Goal: Transaction & Acquisition: Purchase product/service

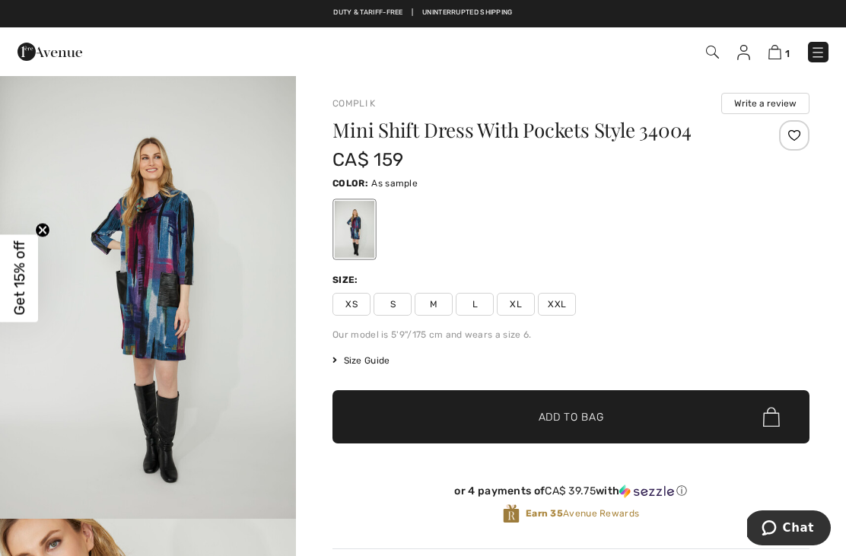
click at [479, 303] on span "L" at bounding box center [475, 304] width 38 height 23
click at [196, 289] on img "1 / 4" at bounding box center [148, 297] width 296 height 445
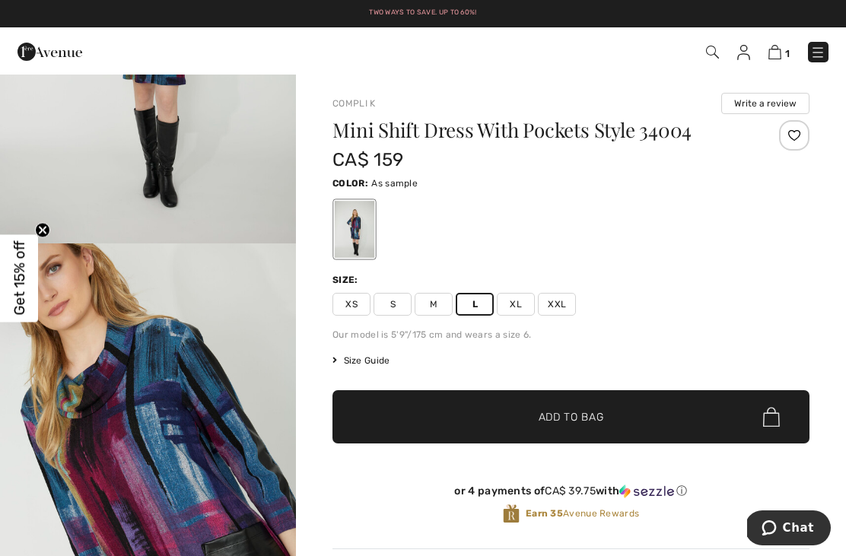
scroll to position [295, 0]
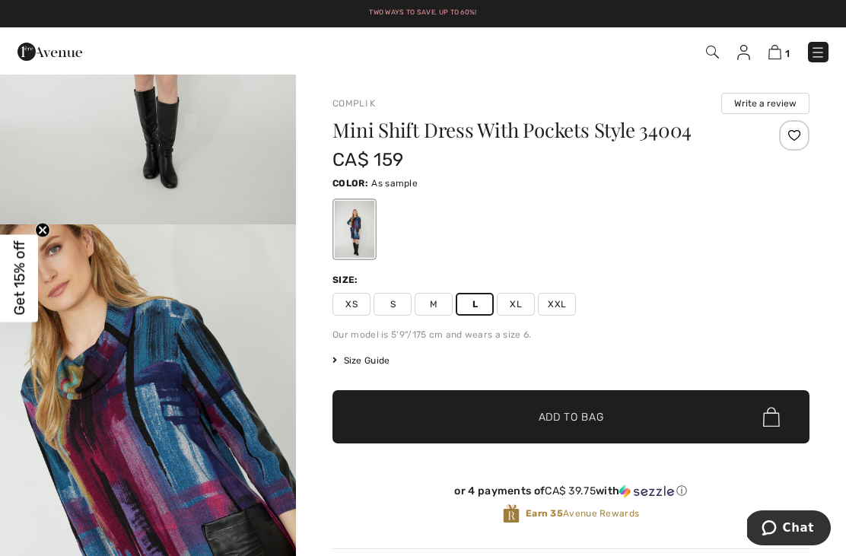
click at [223, 467] on img "2 / 4" at bounding box center [148, 447] width 296 height 445
click at [785, 43] on link "1" at bounding box center [779, 52] width 21 height 18
click at [783, 44] on link "1" at bounding box center [779, 52] width 21 height 18
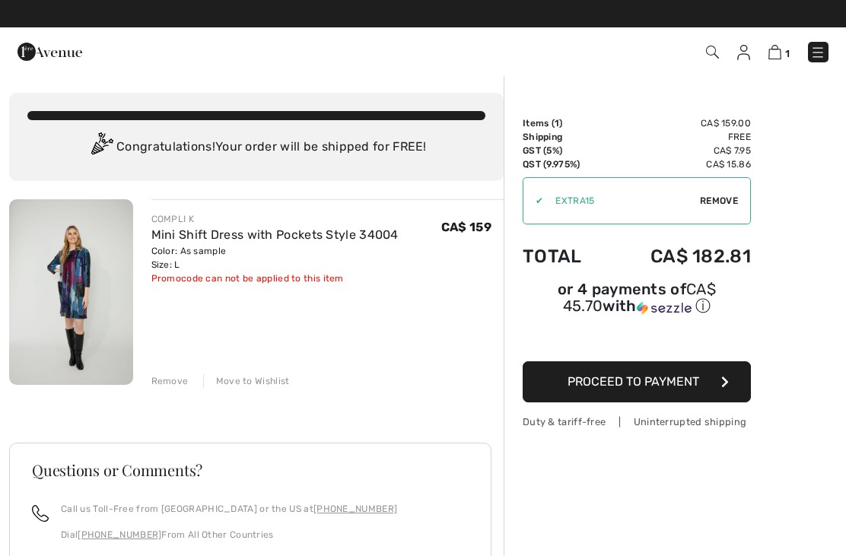
click at [739, 58] on img at bounding box center [744, 52] width 13 height 15
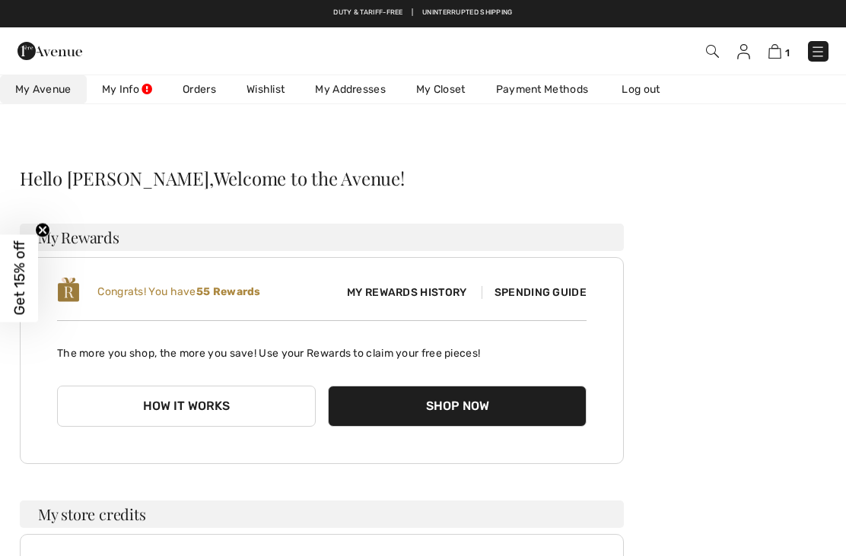
click at [558, 286] on span "Spending Guide" at bounding box center [534, 292] width 105 height 13
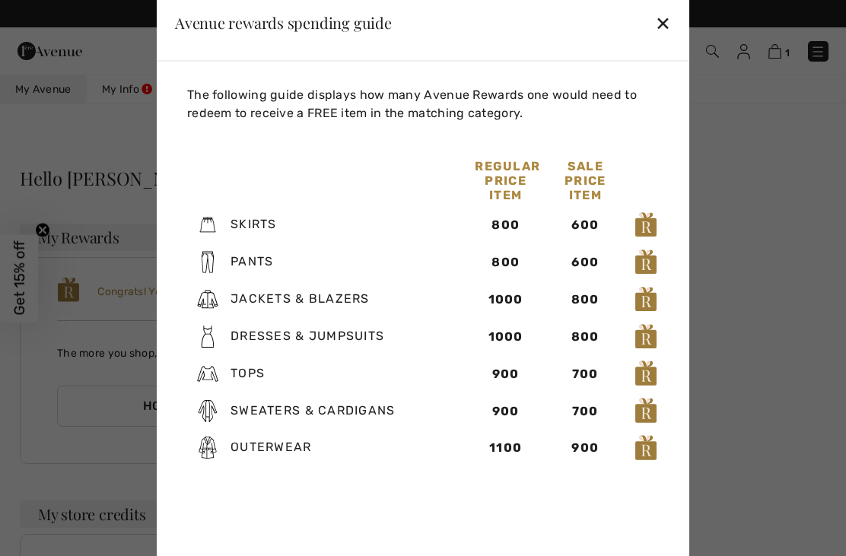
click at [681, 2] on div "Avenue rewards spending guide ✕" at bounding box center [423, 23] width 533 height 76
click at [666, 21] on div "✕" at bounding box center [663, 23] width 16 height 32
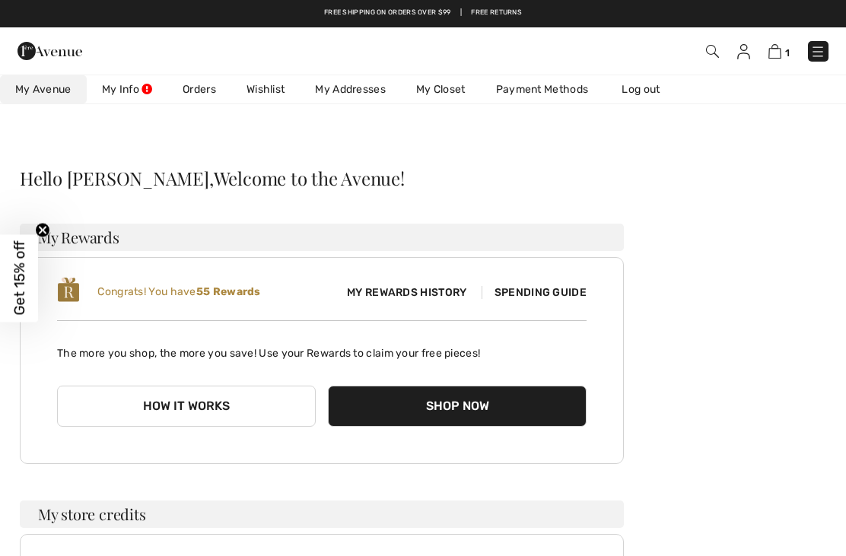
click at [780, 46] on img at bounding box center [775, 51] width 13 height 14
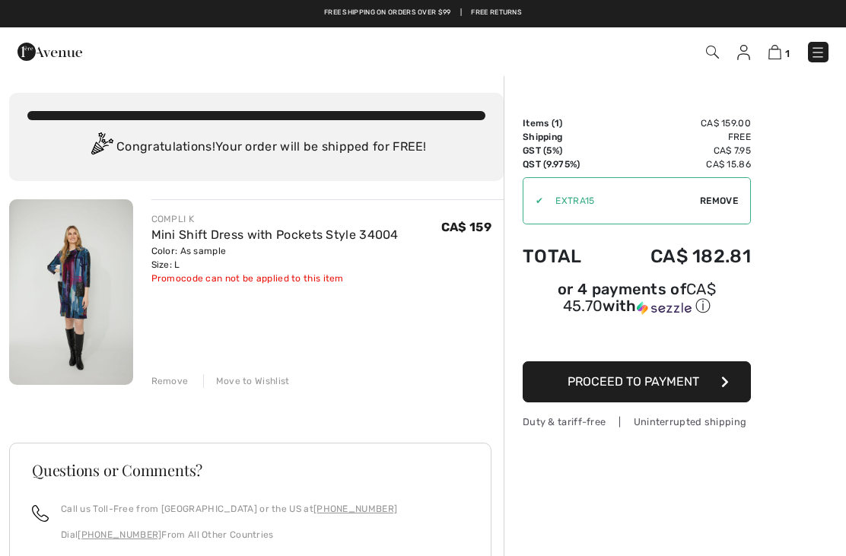
click at [730, 196] on span "Remove" at bounding box center [719, 201] width 38 height 14
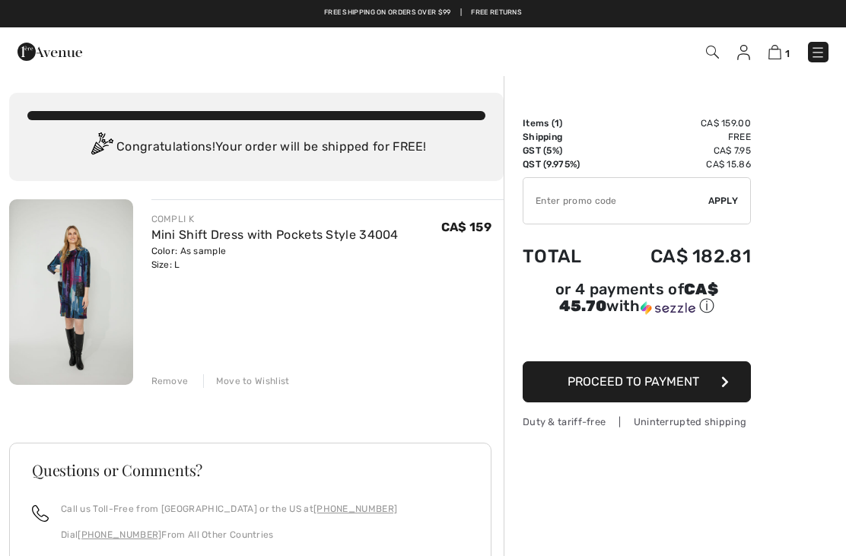
click at [700, 380] on button "Proceed to Payment" at bounding box center [637, 382] width 228 height 41
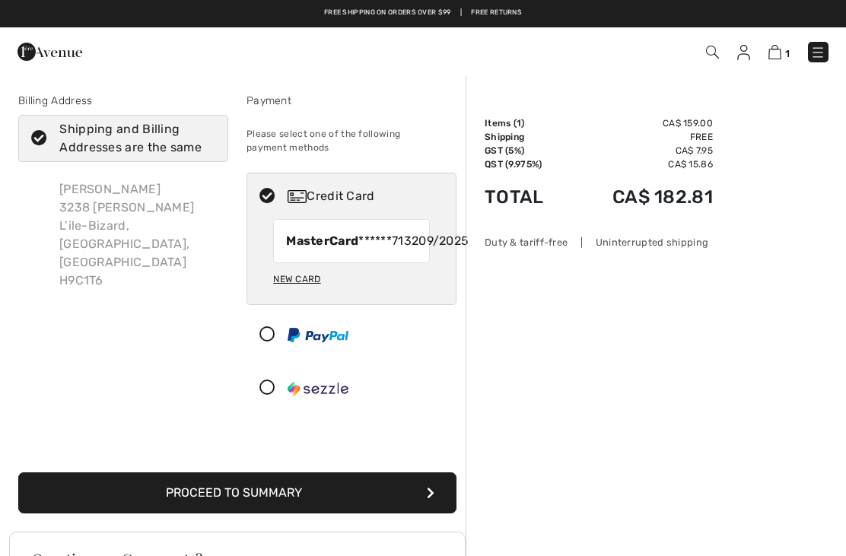
click at [314, 513] on button "Proceed to Summary" at bounding box center [237, 493] width 438 height 41
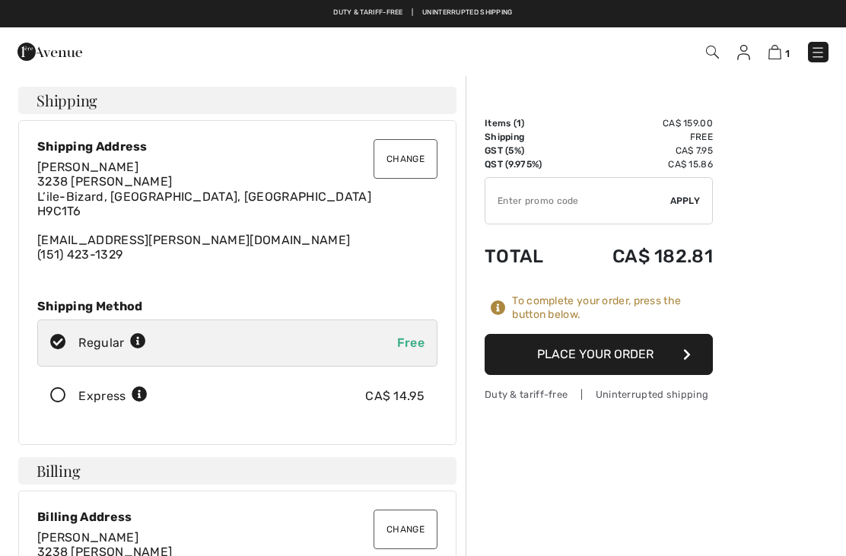
click at [634, 351] on button "Place Your Order" at bounding box center [599, 354] width 228 height 41
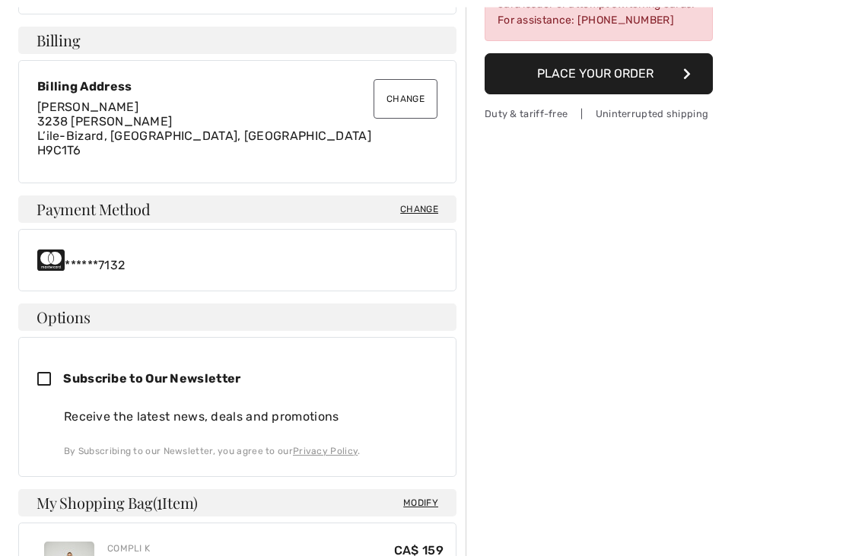
scroll to position [431, 0]
click at [366, 249] on div "******7132" at bounding box center [237, 260] width 400 height 24
click at [431, 203] on span "Change" at bounding box center [419, 209] width 38 height 14
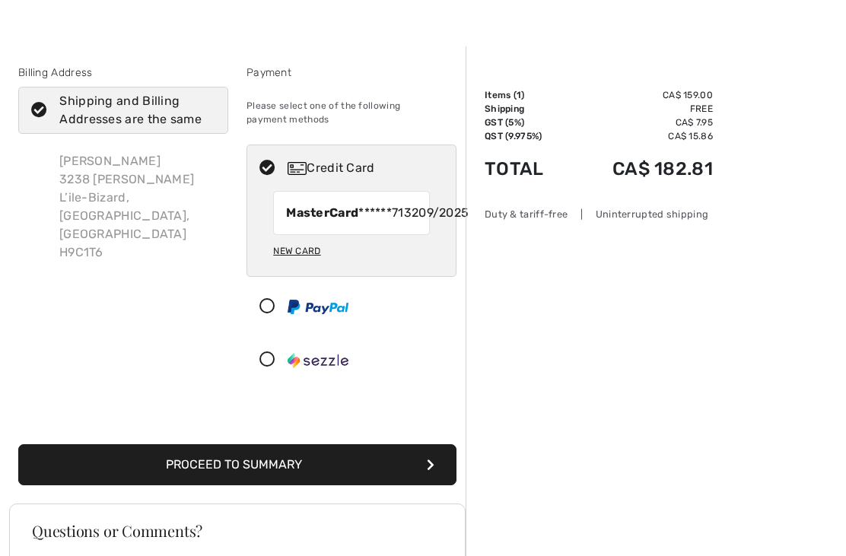
click at [419, 215] on span "09/2025" at bounding box center [444, 213] width 50 height 18
click at [313, 264] on div "New Card" at bounding box center [296, 251] width 47 height 26
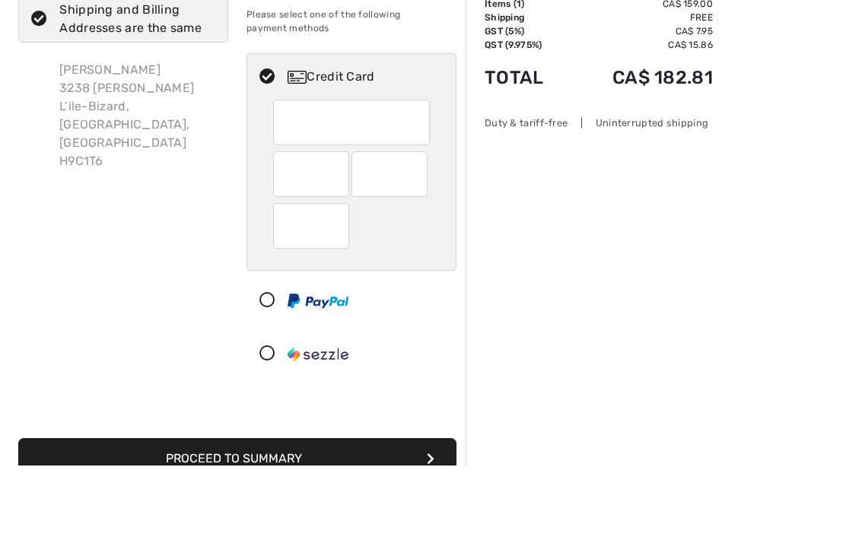
scroll to position [120, 0]
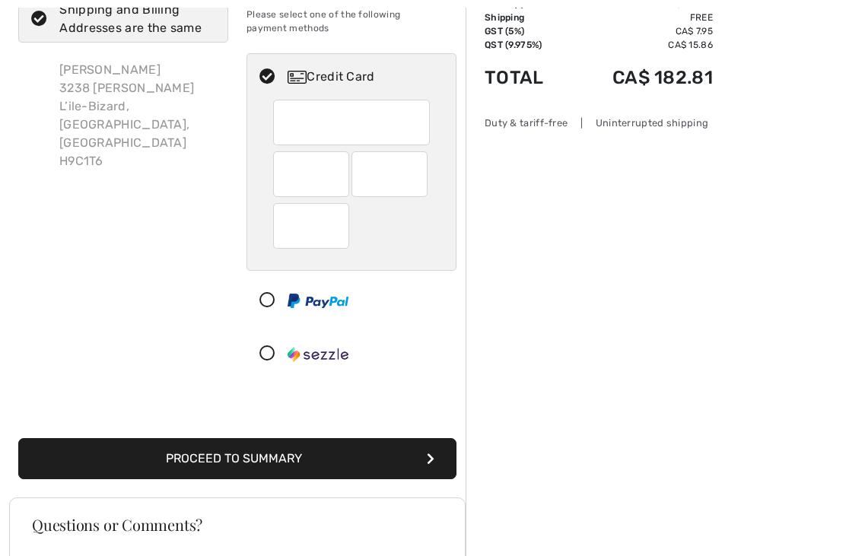
click at [429, 167] on div at bounding box center [391, 174] width 78 height 46
radio input "true"
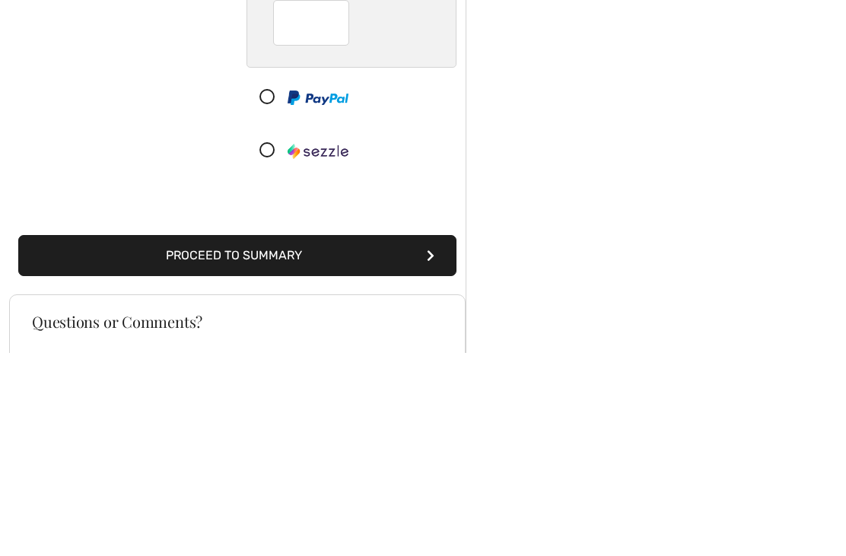
click at [400, 439] on button "Proceed to Summary" at bounding box center [237, 459] width 438 height 41
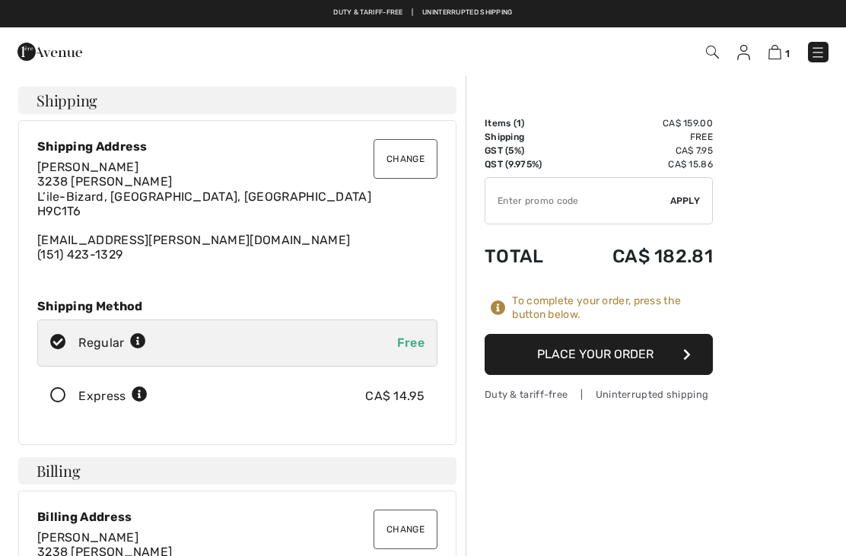
click at [654, 355] on button "Place Your Order" at bounding box center [599, 354] width 228 height 41
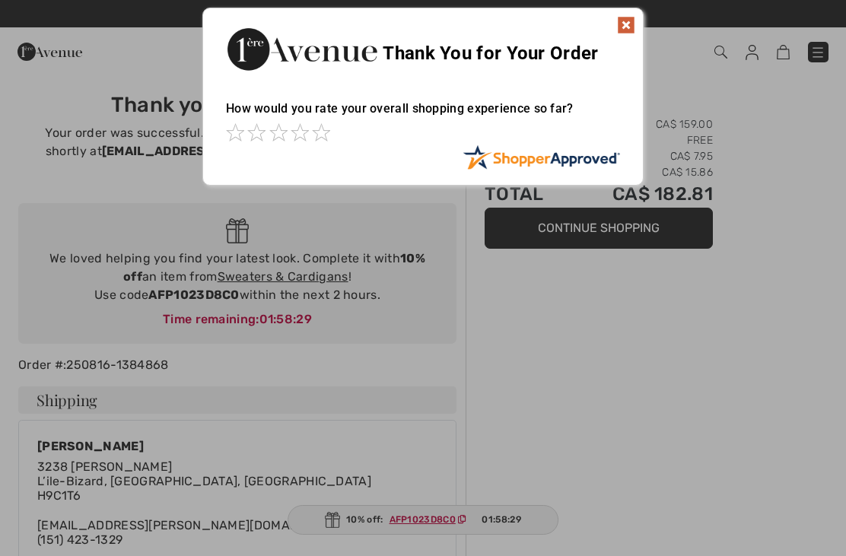
click at [330, 135] on span at bounding box center [321, 132] width 18 height 18
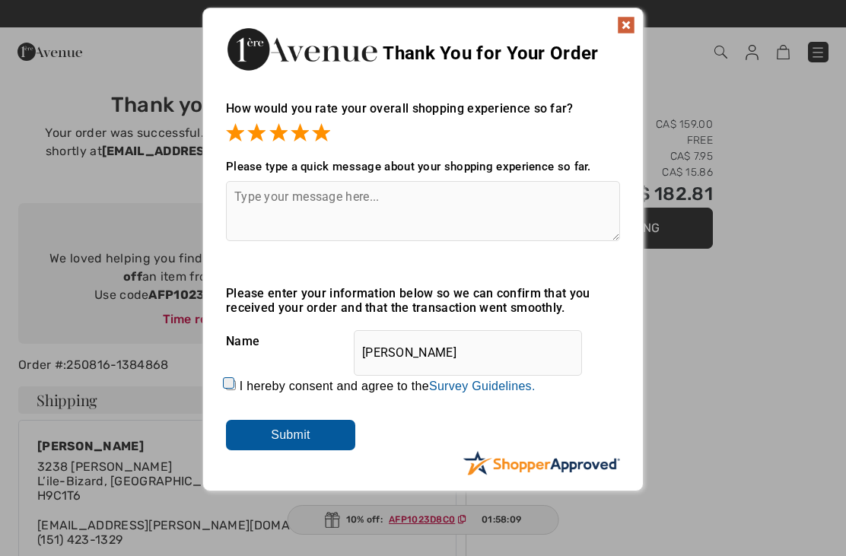
click at [316, 435] on input "Submit" at bounding box center [290, 435] width 129 height 30
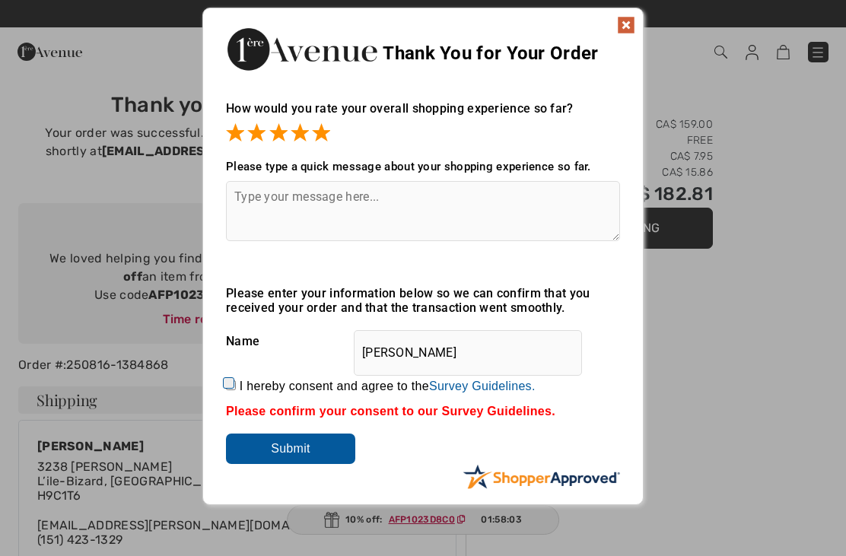
click at [314, 450] on input "Submit" at bounding box center [290, 449] width 129 height 30
click at [314, 448] on input "Submit" at bounding box center [290, 449] width 129 height 30
click at [630, 22] on img at bounding box center [626, 25] width 18 height 18
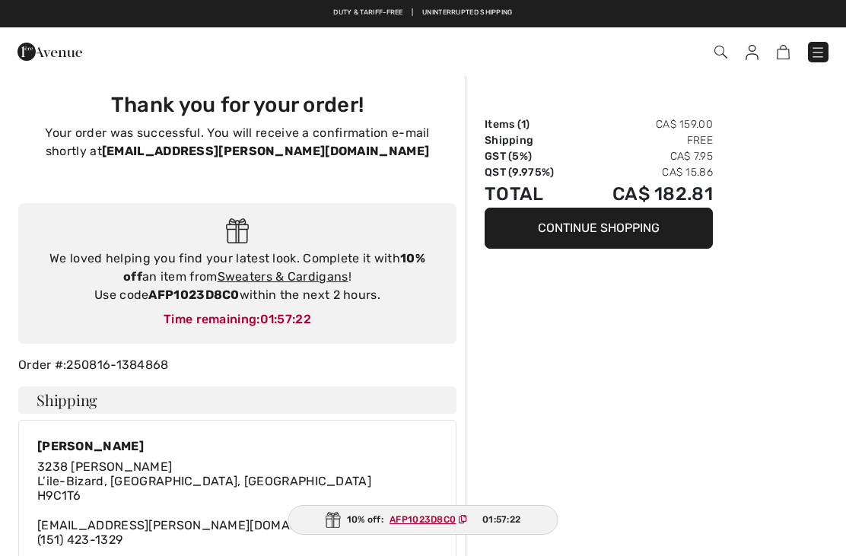
click at [306, 273] on link "Sweaters & Cardigans" at bounding box center [283, 276] width 131 height 14
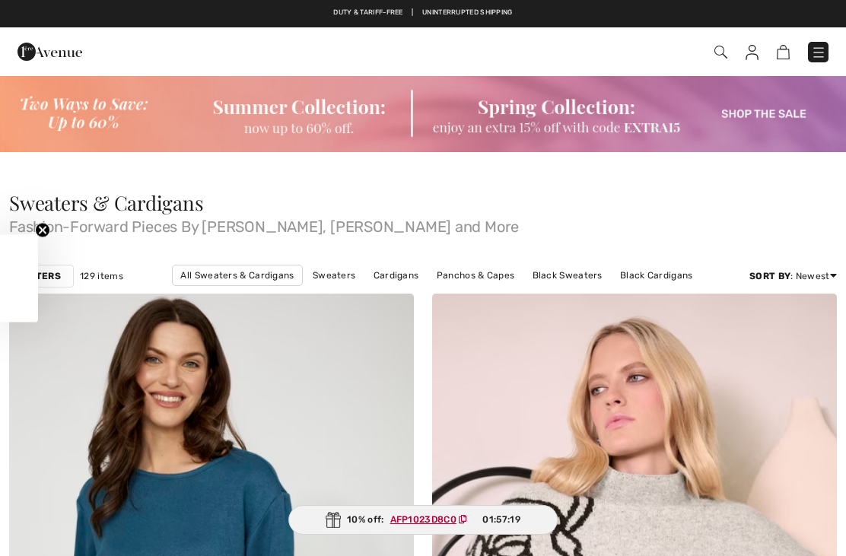
checkbox input "true"
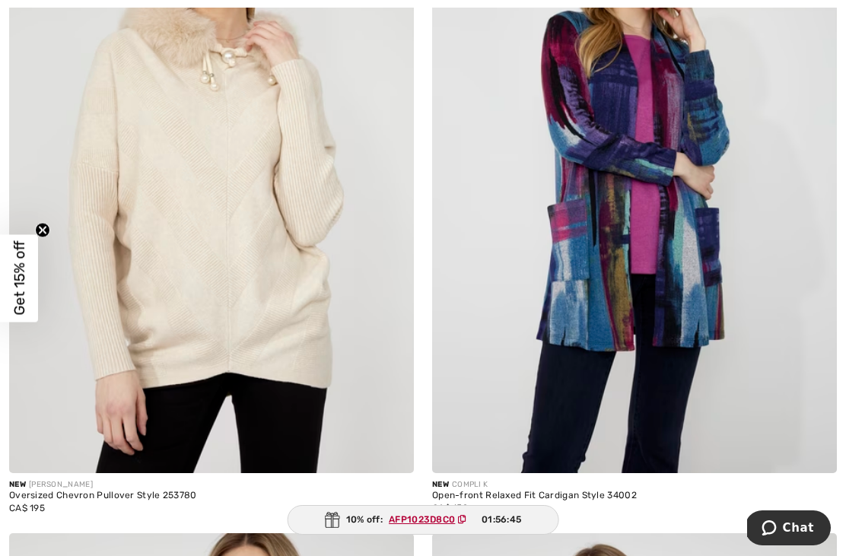
scroll to position [7360, 0]
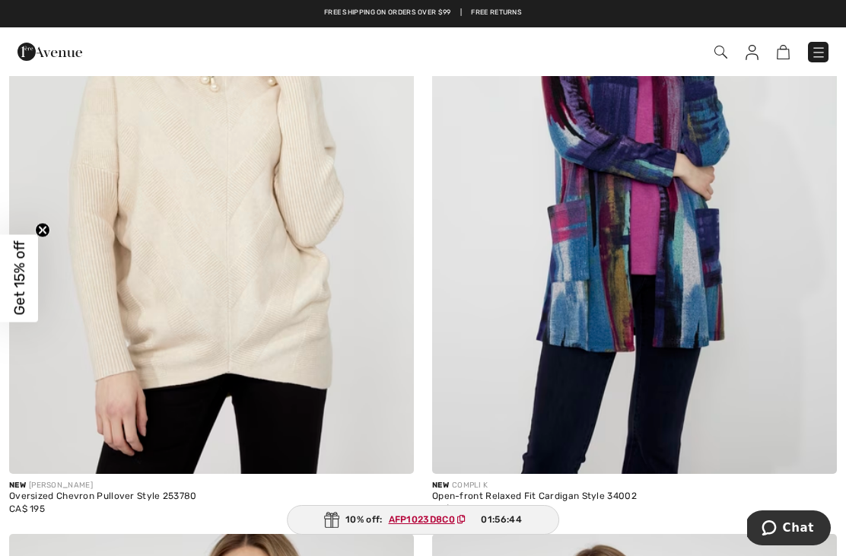
click at [684, 311] on img at bounding box center [634, 170] width 405 height 607
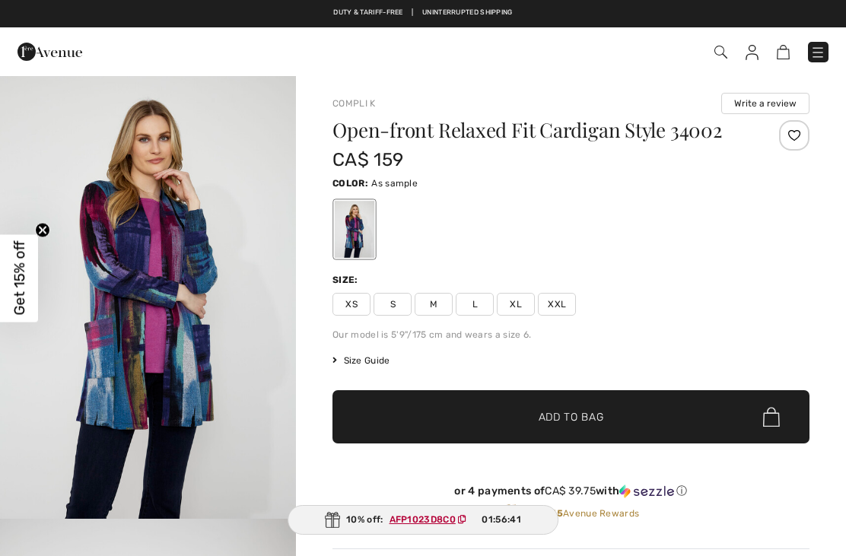
checkbox input "true"
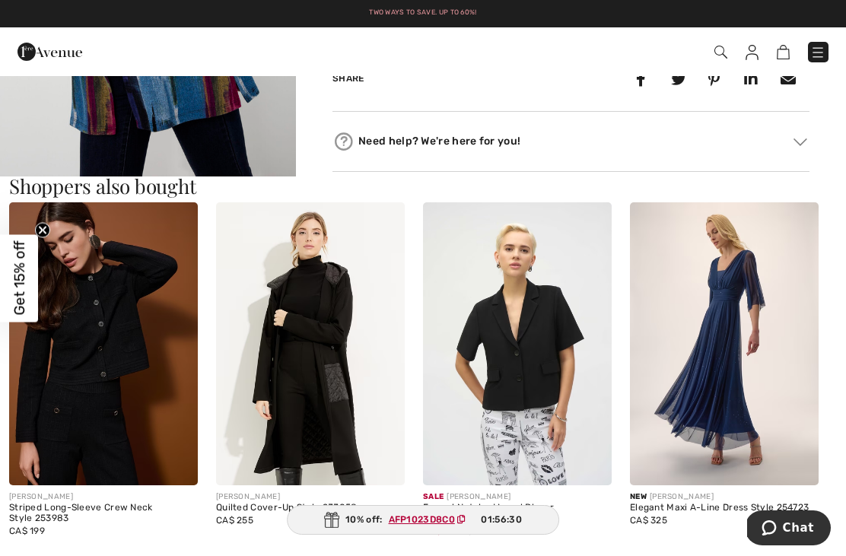
scroll to position [755, 0]
